Goal: Communication & Community: Answer question/provide support

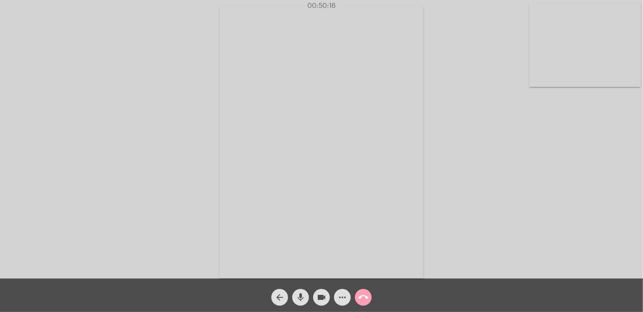
click at [365, 300] on mat-icon "call_end" at bounding box center [363, 297] width 10 height 10
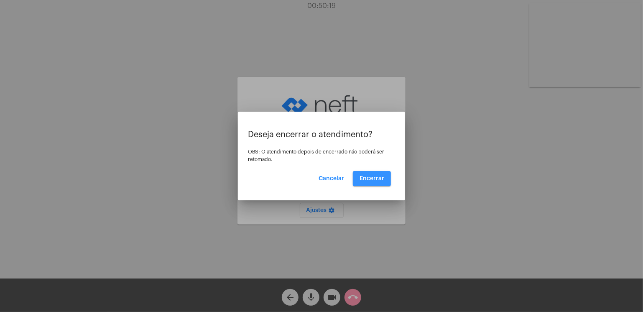
click at [373, 176] on span "Encerrar" at bounding box center [372, 179] width 25 height 6
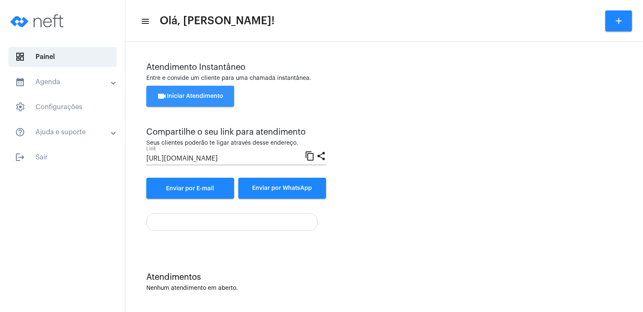
click at [212, 93] on button "videocam Iniciar Atendimento" at bounding box center [190, 96] width 88 height 21
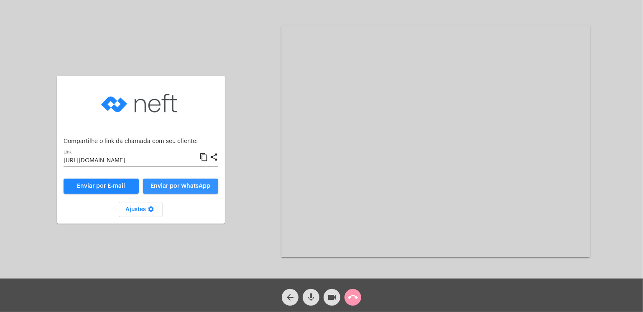
click at [179, 190] on button "Enviar por WhatsApp" at bounding box center [180, 186] width 75 height 15
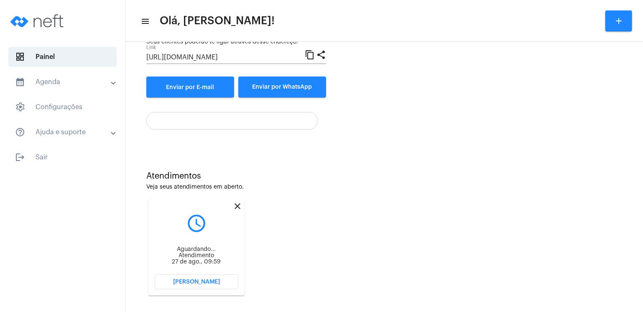
scroll to position [108, 0]
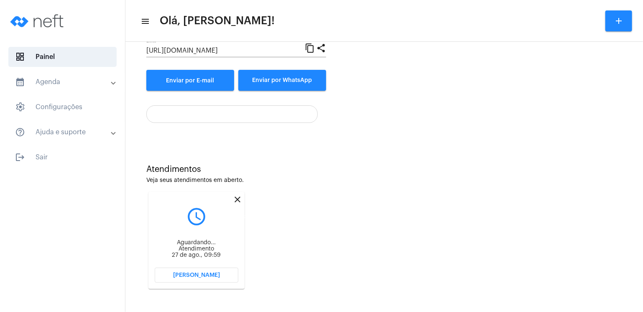
click at [236, 199] on mat-icon "close" at bounding box center [237, 199] width 10 height 10
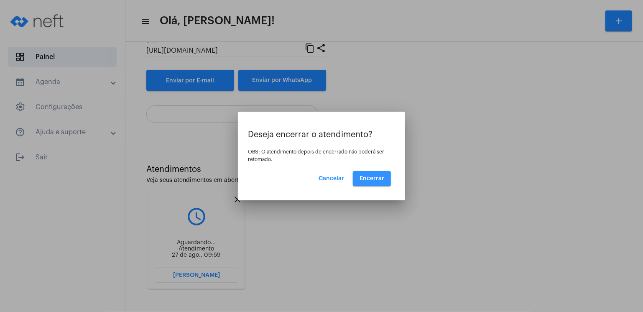
click at [366, 176] on span "Encerrar" at bounding box center [372, 179] width 25 height 6
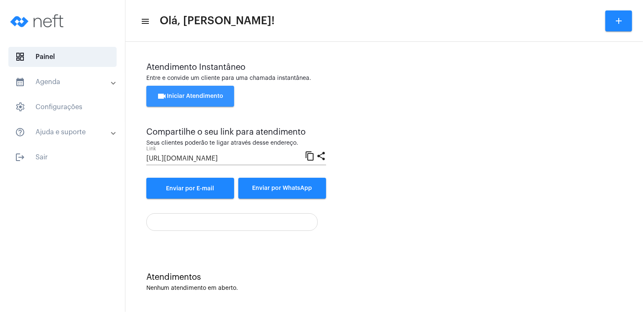
click at [208, 96] on span "videocam Iniciar Atendimento" at bounding box center [190, 96] width 66 height 6
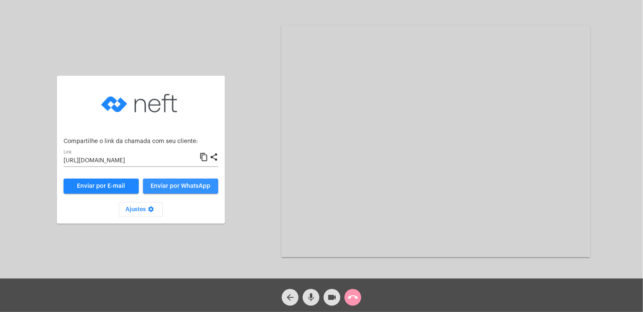
click at [174, 183] on span "Enviar por WhatsApp" at bounding box center [181, 186] width 60 height 6
